Goal: Task Accomplishment & Management: Manage account settings

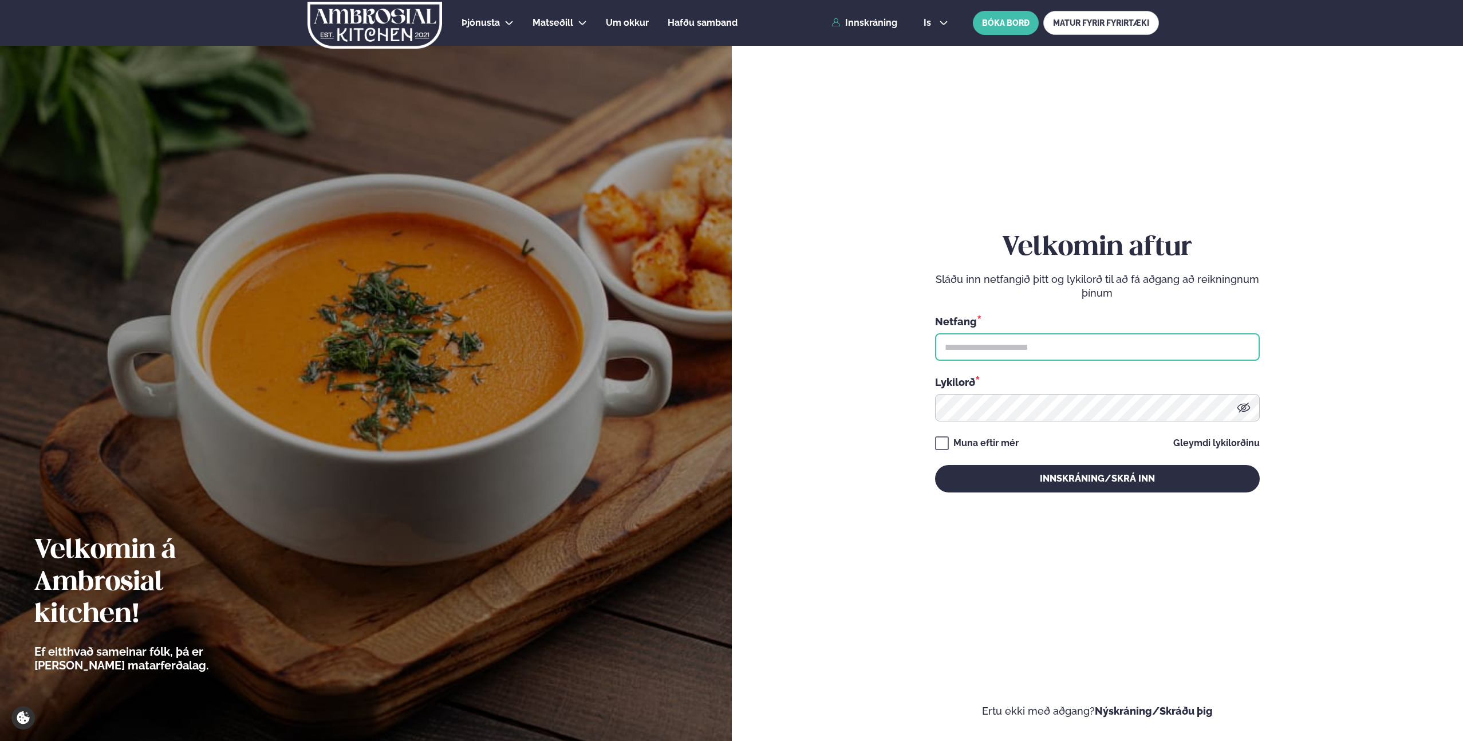
click at [1037, 350] on input "text" at bounding box center [1097, 346] width 325 height 27
type input "**********"
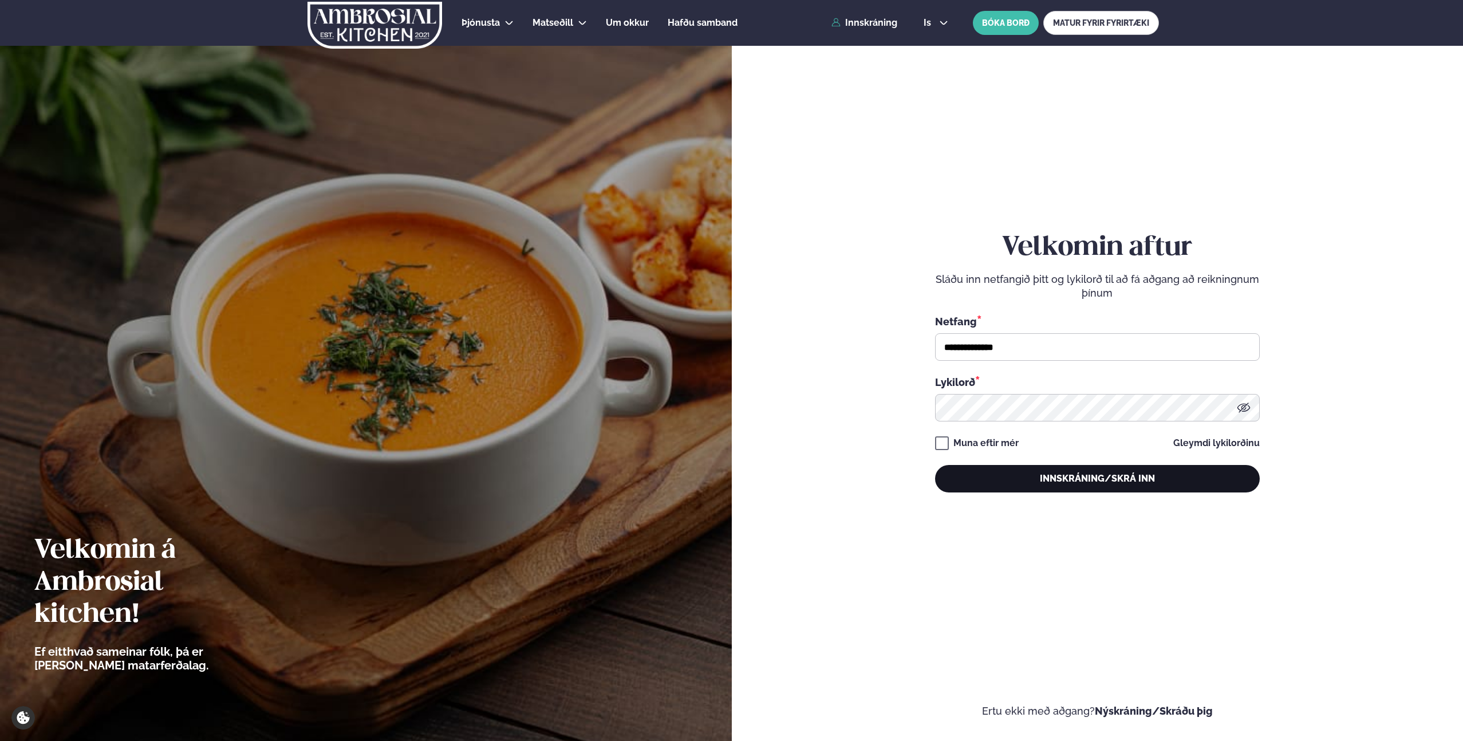
click at [1088, 488] on button "Innskráning/Skrá inn" at bounding box center [1097, 478] width 325 height 27
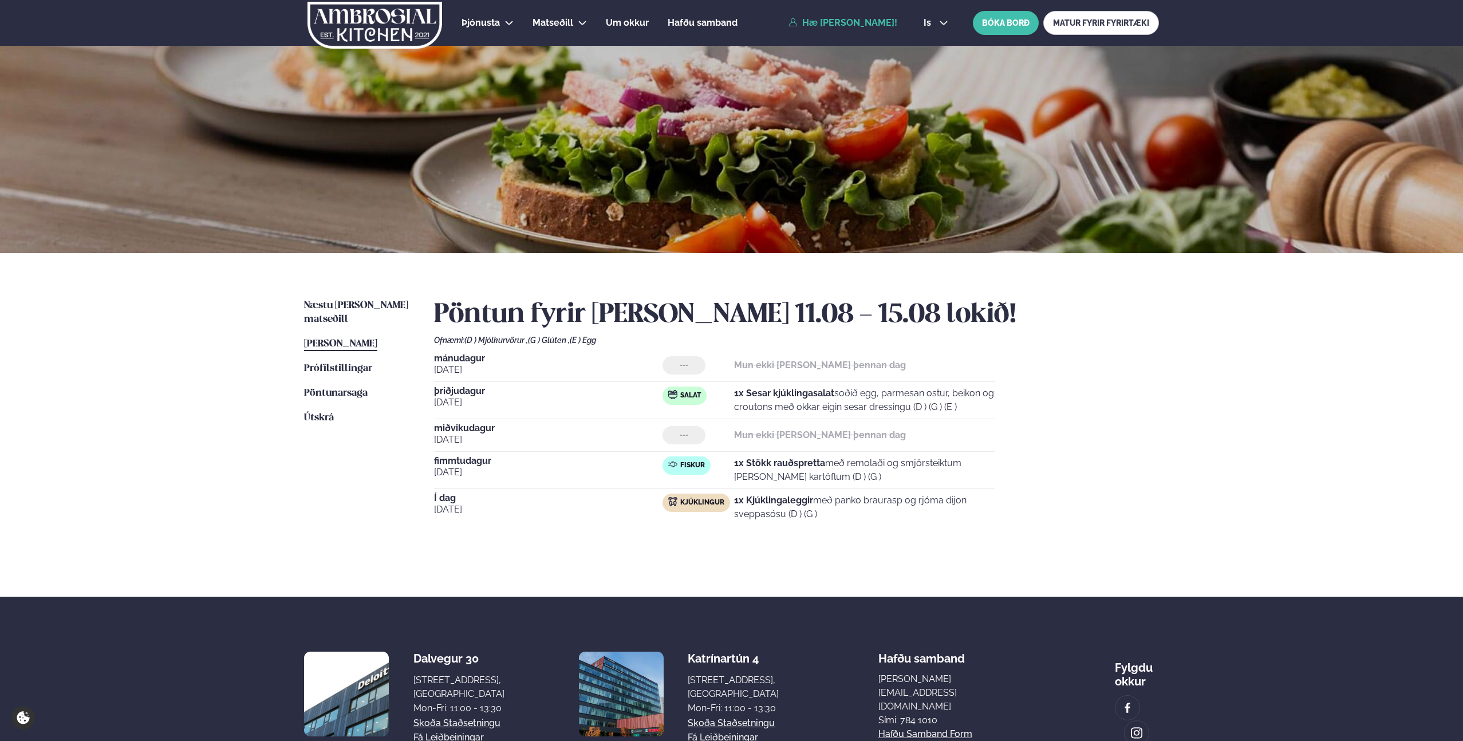
click at [564, 522] on div "Í dag [DATE] Kjúklingur 1x Kjúklingaleggir með panko braurasp og rjóma dijon sv…" at bounding box center [714, 509] width 561 height 32
click at [562, 522] on div "Í dag [DATE] Kjúklingur 1x Kjúklingaleggir með panko braurasp og rjóma dijon sv…" at bounding box center [714, 509] width 561 height 32
click at [352, 306] on span "Næstu [PERSON_NAME] matseðill" at bounding box center [356, 312] width 104 height 23
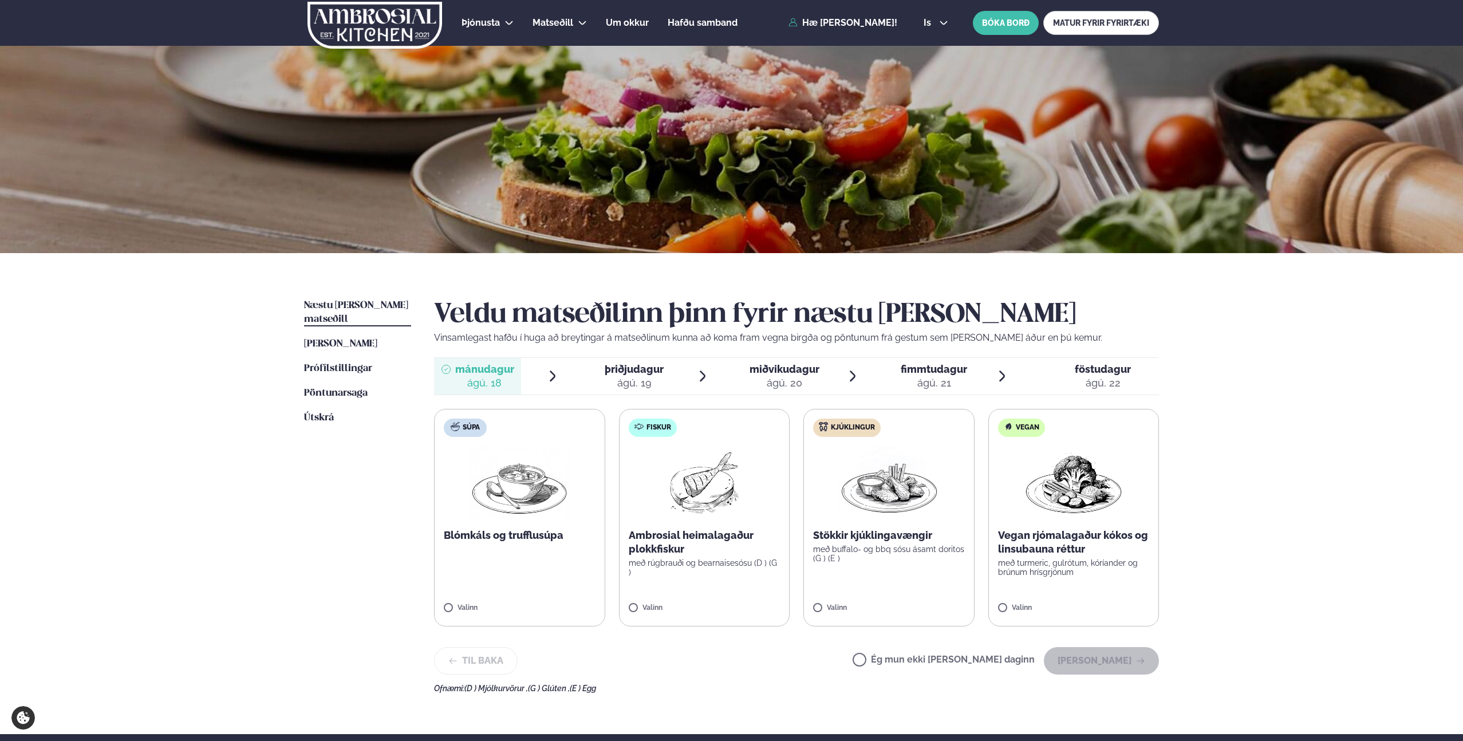
click at [904, 657] on label "Ég mun ekki [PERSON_NAME] daginn" at bounding box center [943, 661] width 182 height 12
click at [1107, 652] on button "[PERSON_NAME]" at bounding box center [1101, 660] width 115 height 27
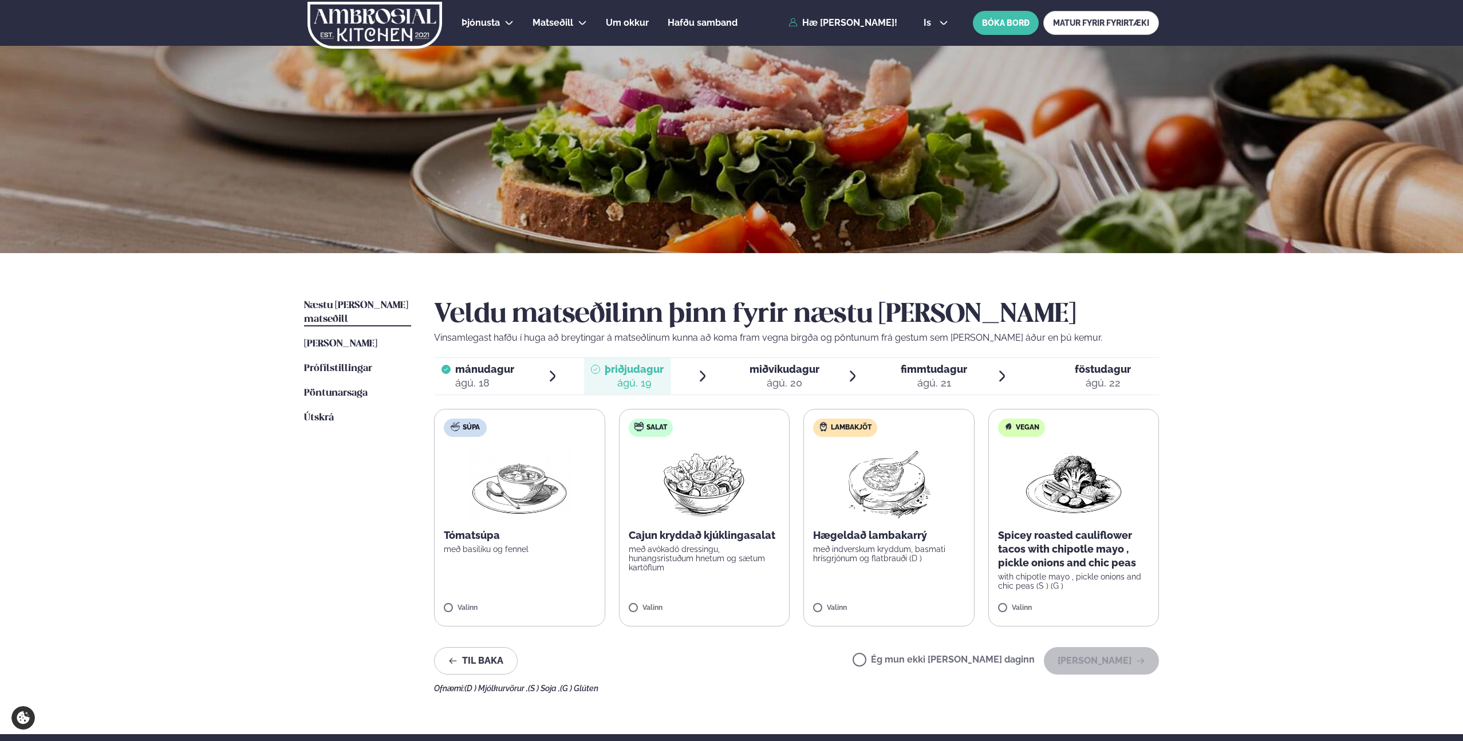
click at [953, 655] on label "Ég mun ekki [PERSON_NAME] daginn" at bounding box center [943, 661] width 182 height 12
click at [1097, 661] on button "[PERSON_NAME]" at bounding box center [1101, 660] width 115 height 27
